Goal: Transaction & Acquisition: Obtain resource

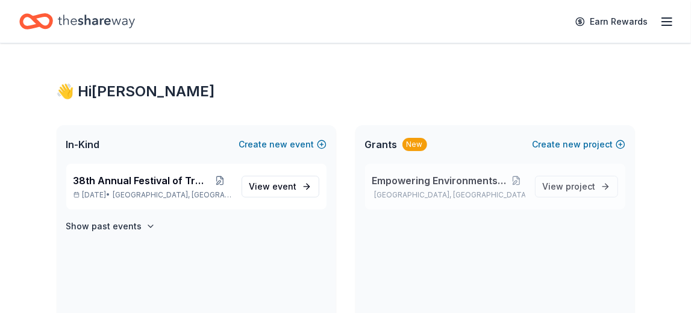
click at [430, 165] on div "Empowering Environments - ALL ACCESS Ridgewood, NJ View project" at bounding box center [495, 187] width 260 height 46
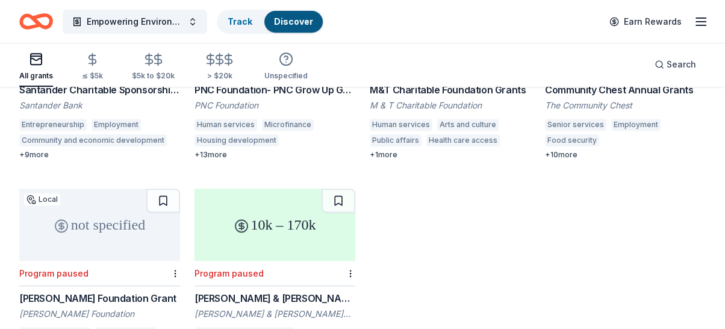
scroll to position [461, 0]
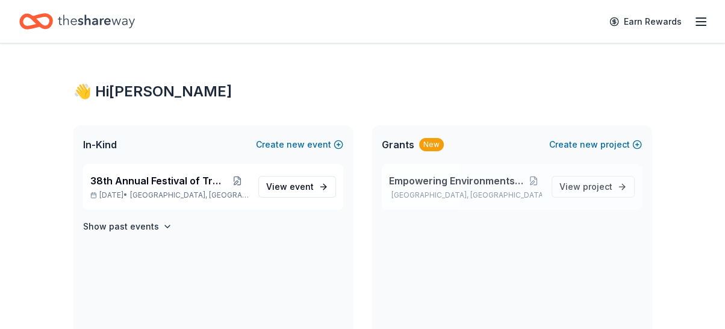
click at [471, 168] on div "Empowering Environments - ALL ACCESS Ridgewood, NJ View project" at bounding box center [512, 187] width 260 height 46
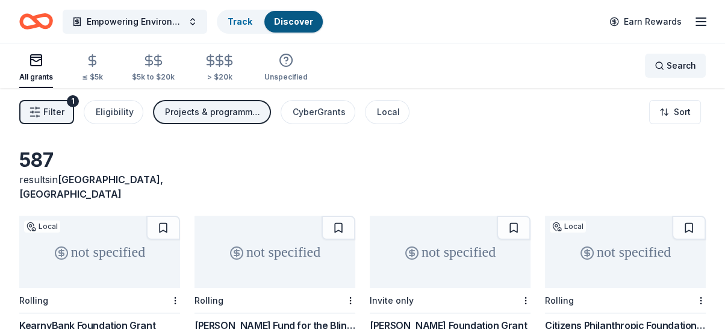
click at [662, 69] on div "Search" at bounding box center [676, 65] width 42 height 14
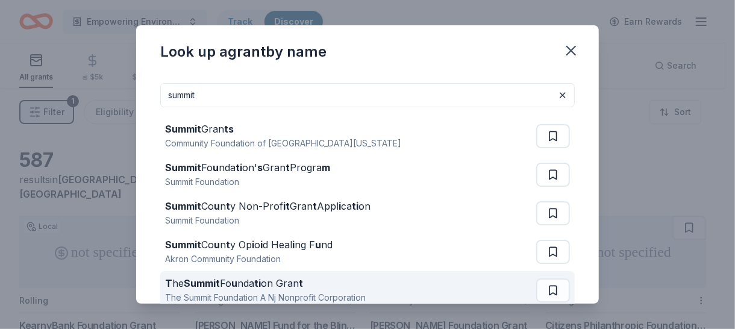
type input "summit"
click at [329, 283] on div "T he Summit Fo u nda ti on Gran t" at bounding box center [265, 283] width 201 height 14
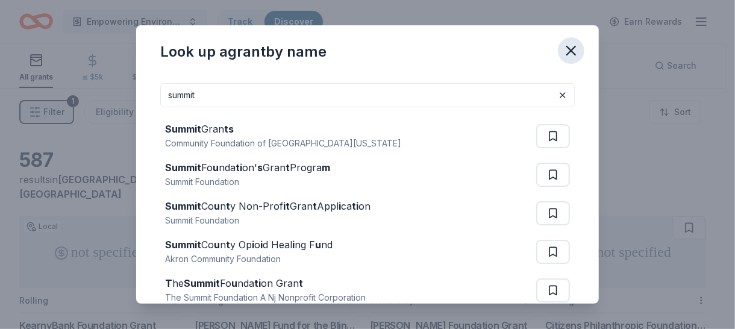
click at [572, 46] on icon "button" at bounding box center [571, 50] width 17 height 17
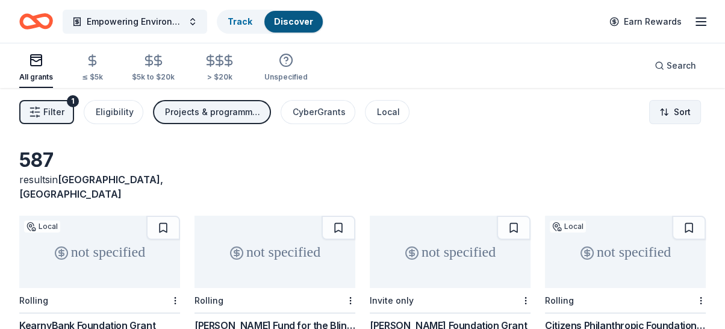
click at [678, 114] on html "Empowering Environments - ALL ACCESS Track Discover Earn Rewards All grants ≤ $…" at bounding box center [362, 164] width 725 height 329
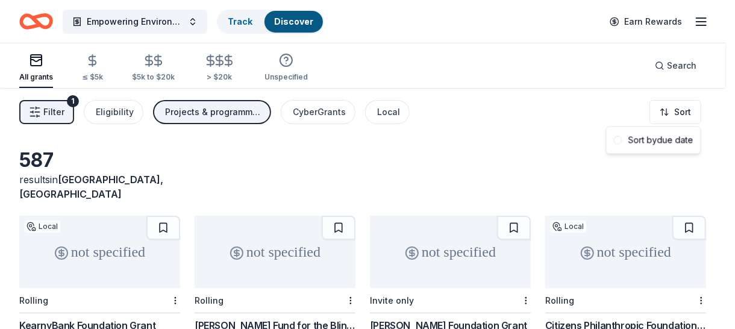
click at [660, 152] on div "Sort by due date" at bounding box center [653, 141] width 95 height 28
click at [652, 142] on div "Sort by due date" at bounding box center [653, 141] width 89 height 22
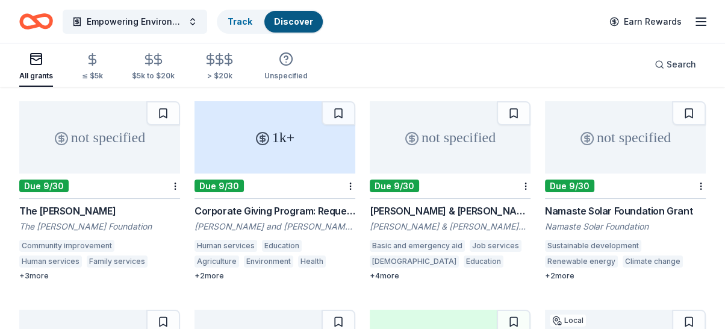
scroll to position [124, 0]
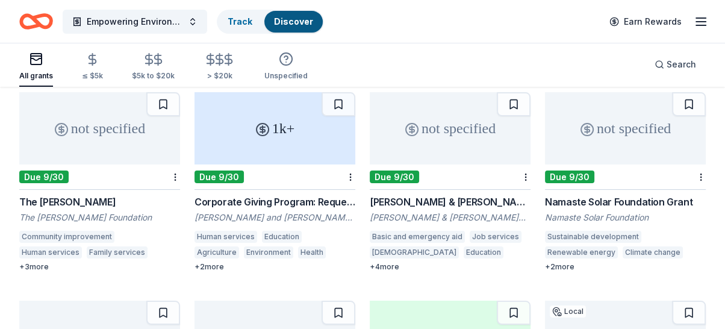
click at [104, 211] on div "The Llewellyn Foundation" at bounding box center [99, 217] width 161 height 12
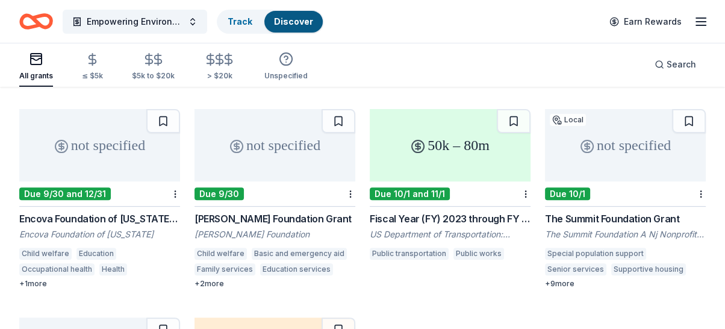
scroll to position [319, 0]
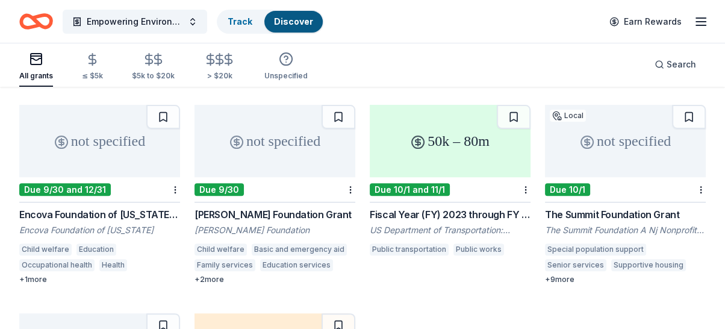
click at [136, 207] on div "Encova Foundation of West Virginia Grants" at bounding box center [99, 214] width 161 height 14
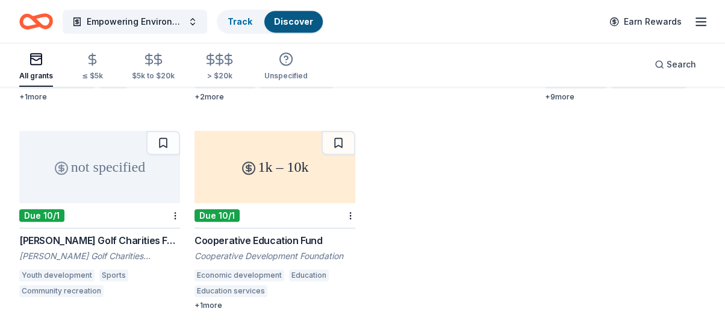
scroll to position [504, 0]
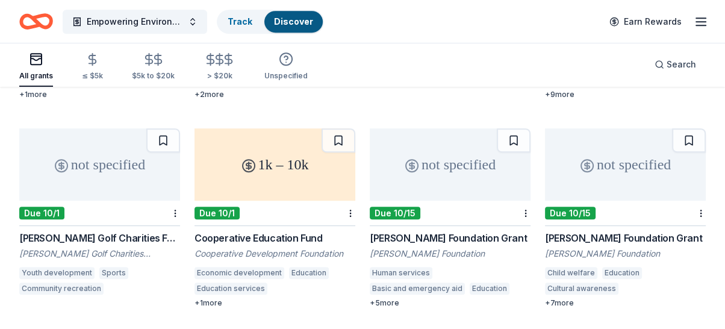
click at [294, 231] on div "Cooperative Education Fund" at bounding box center [275, 238] width 161 height 14
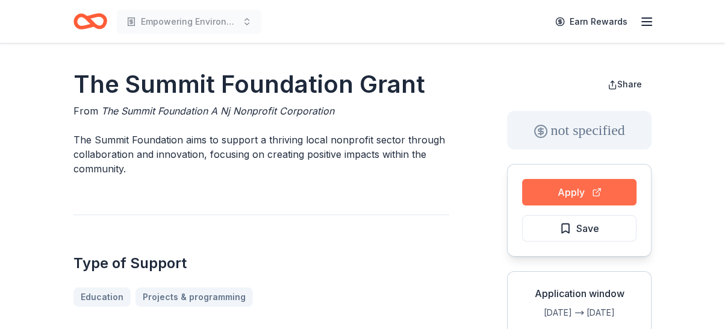
click at [537, 189] on button "Apply" at bounding box center [579, 192] width 114 height 27
click at [566, 196] on button "Apply" at bounding box center [579, 192] width 114 height 27
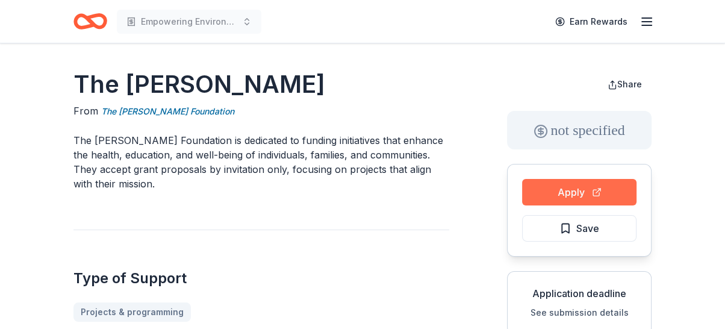
click at [576, 193] on button "Apply" at bounding box center [579, 192] width 114 height 27
click at [190, 252] on div "Type of Support Projects & programming" at bounding box center [261, 276] width 376 height 92
click at [589, 191] on button "Apply" at bounding box center [579, 192] width 114 height 27
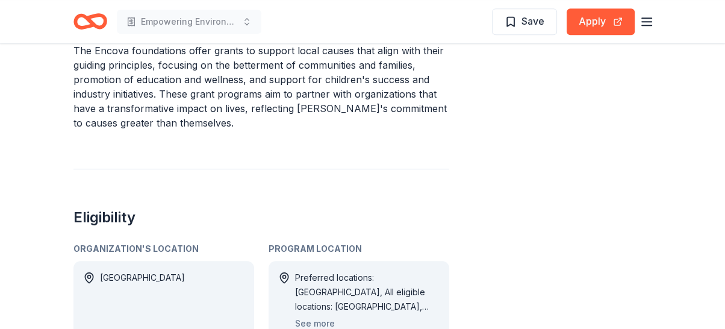
scroll to position [501, 0]
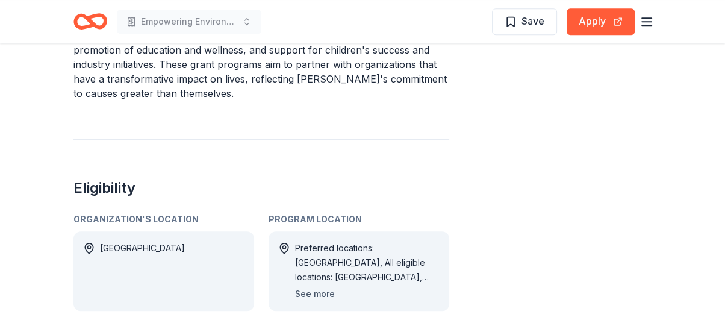
click at [313, 287] on button "See more" at bounding box center [315, 294] width 40 height 14
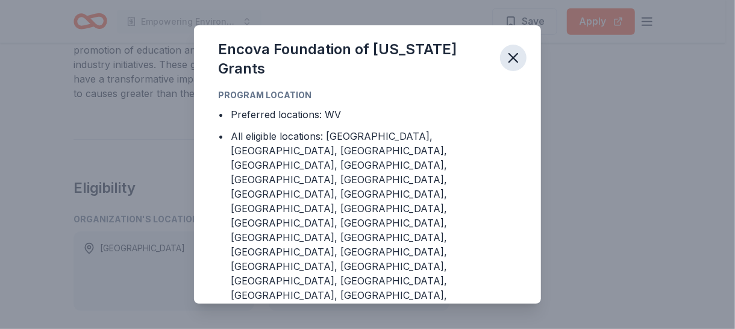
click at [520, 66] on icon "button" at bounding box center [513, 57] width 17 height 17
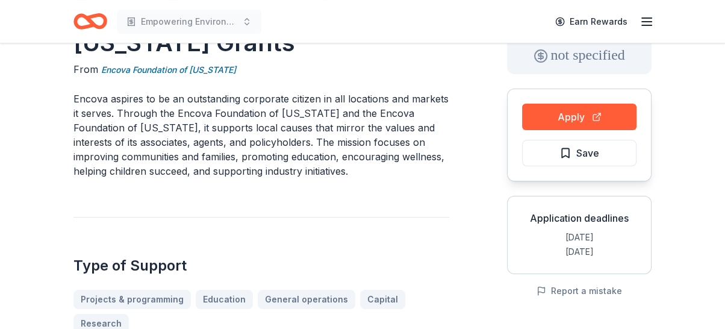
scroll to position [73, 0]
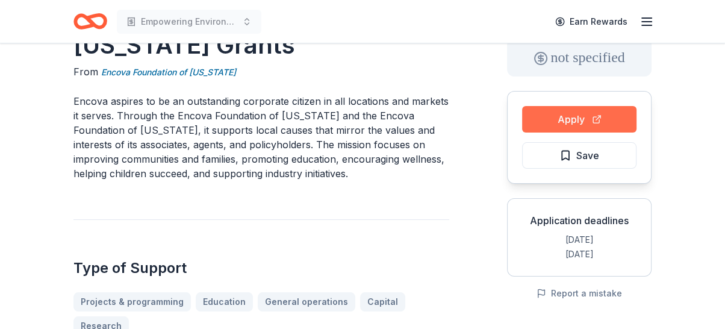
click at [544, 113] on button "Apply" at bounding box center [579, 119] width 114 height 27
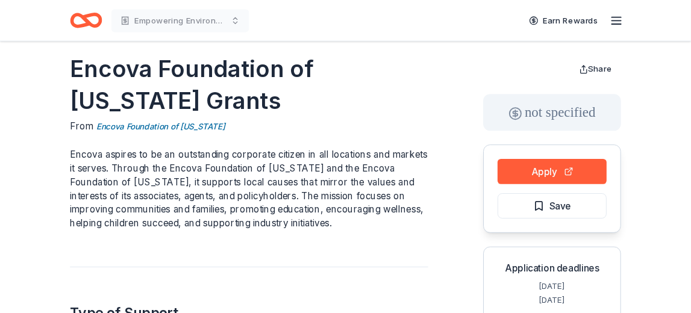
scroll to position [0, 0]
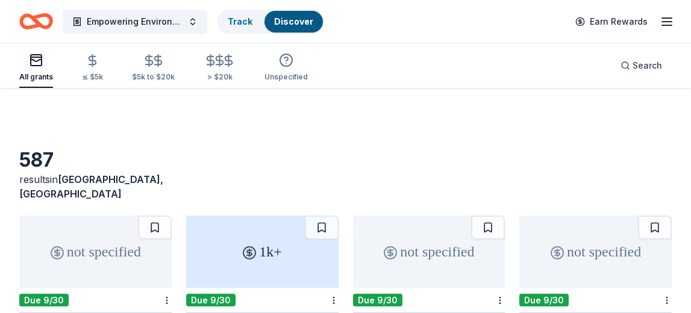
scroll to position [504, 0]
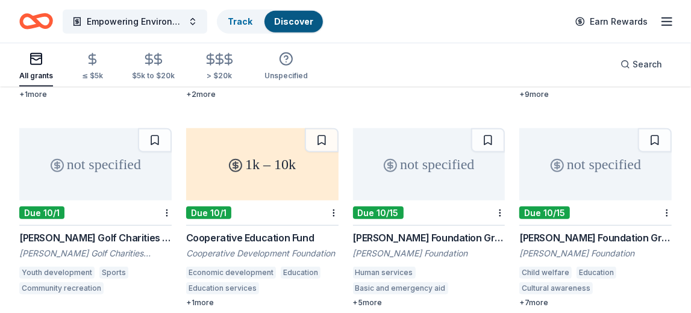
click at [471, 231] on div "Richard S. Reynolds Foundation Grant" at bounding box center [429, 238] width 152 height 14
click at [540, 298] on div "+ 7 more" at bounding box center [595, 303] width 152 height 10
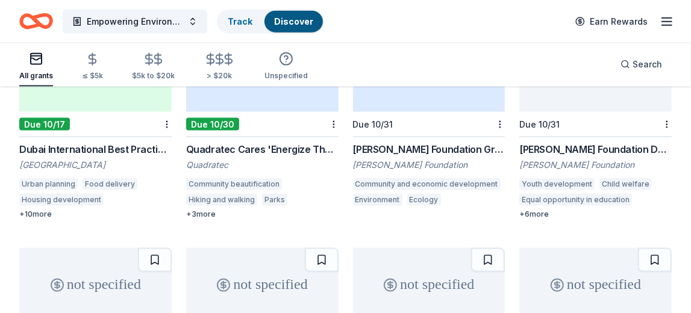
scroll to position [814, 0]
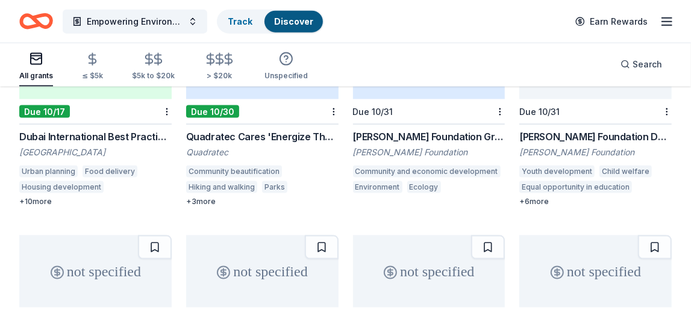
click at [589, 130] on div "Dale Jr. Foundation Donations" at bounding box center [595, 137] width 152 height 14
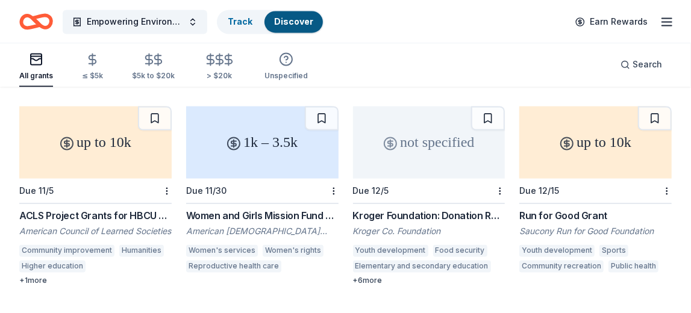
scroll to position [1157, 0]
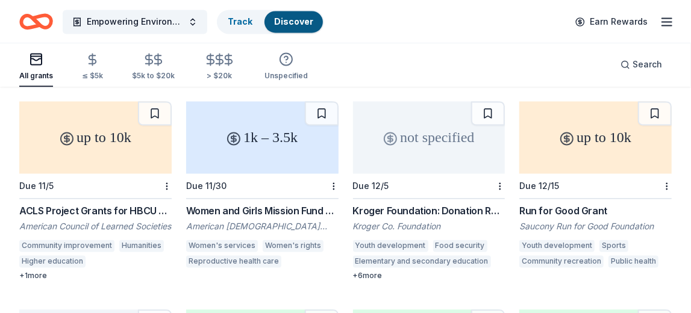
click at [148, 205] on div "ACLS Project Grants for HBCU Faculty" at bounding box center [95, 211] width 152 height 14
click at [437, 204] on div "Kroger Foundation: Donation Request" at bounding box center [429, 211] width 152 height 14
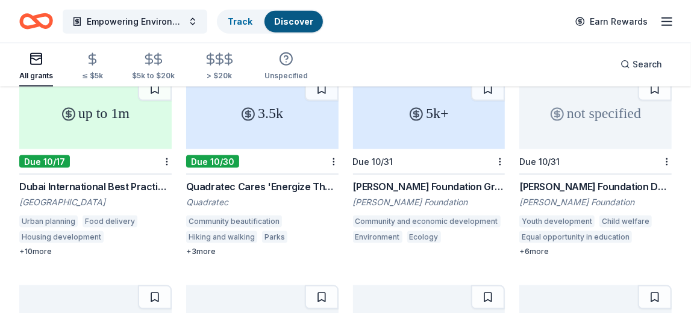
scroll to position [759, 0]
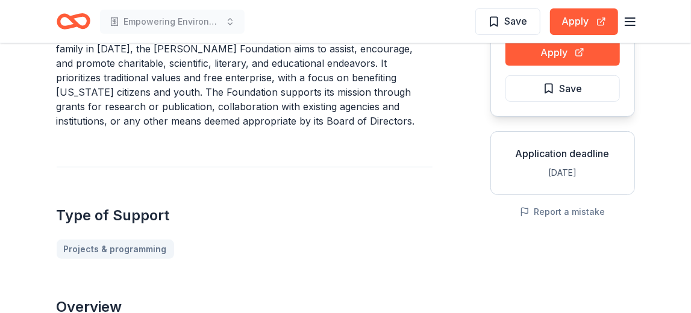
scroll to position [128, 0]
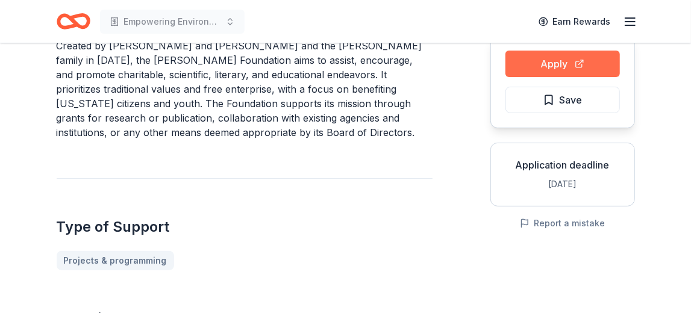
click at [591, 67] on button "Apply" at bounding box center [562, 64] width 114 height 27
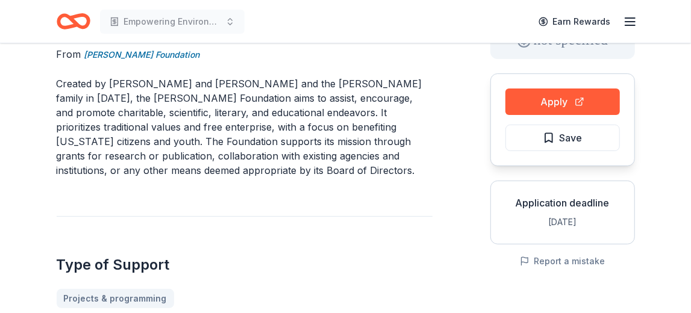
scroll to position [0, 0]
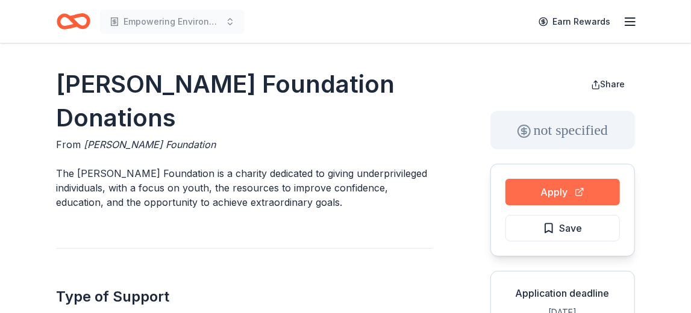
click at [561, 185] on button "Apply" at bounding box center [562, 192] width 114 height 27
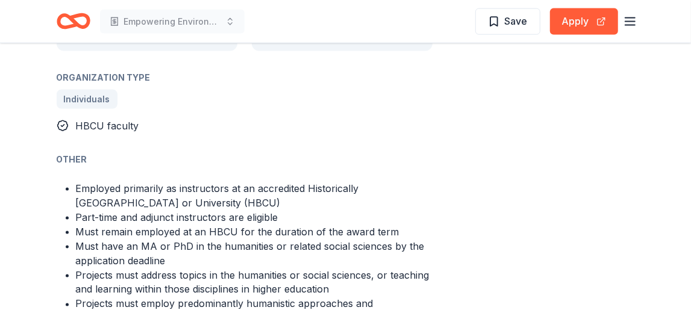
scroll to position [856, 0]
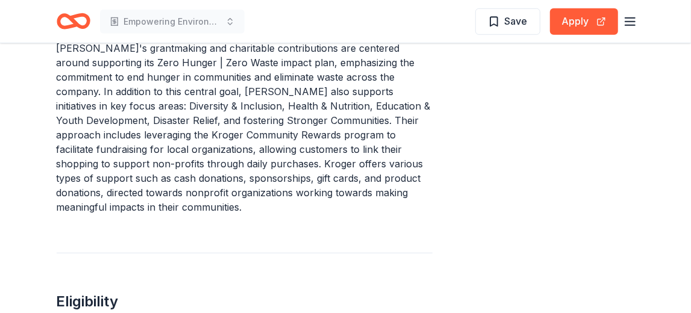
scroll to position [488, 0]
